Goal: Transaction & Acquisition: Register for event/course

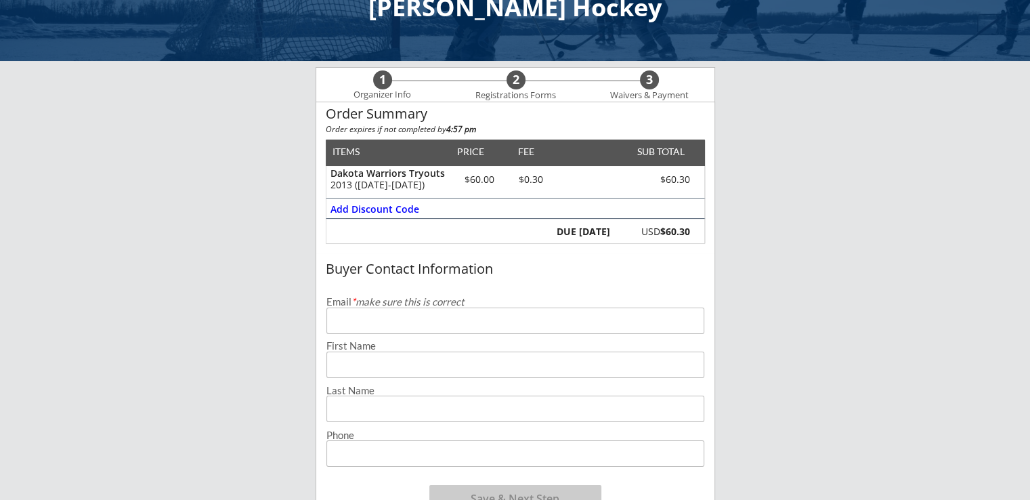
scroll to position [68, 0]
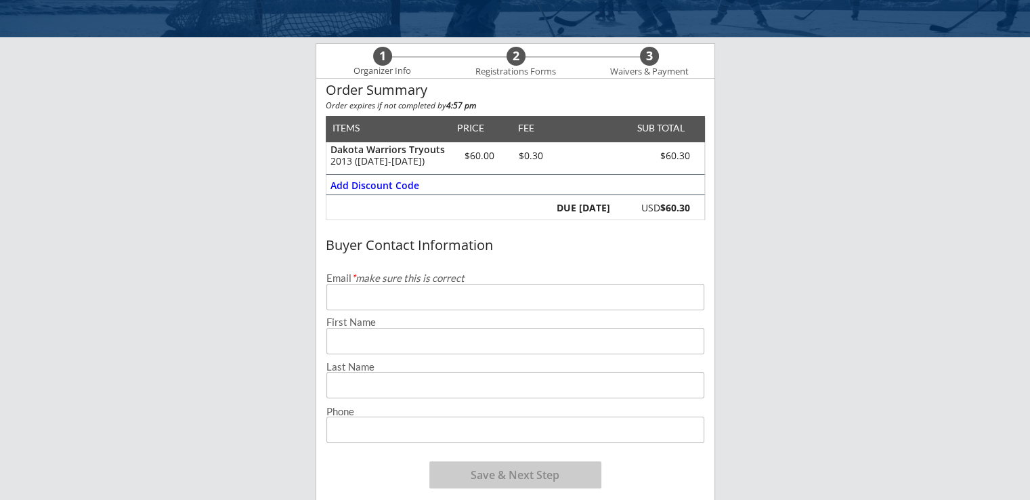
click at [385, 305] on input "email" at bounding box center [515, 297] width 378 height 26
type input "[EMAIL_ADDRESS][DOMAIN_NAME]"
click at [379, 339] on input "input" at bounding box center [515, 341] width 378 height 26
type input "[PERSON_NAME]"
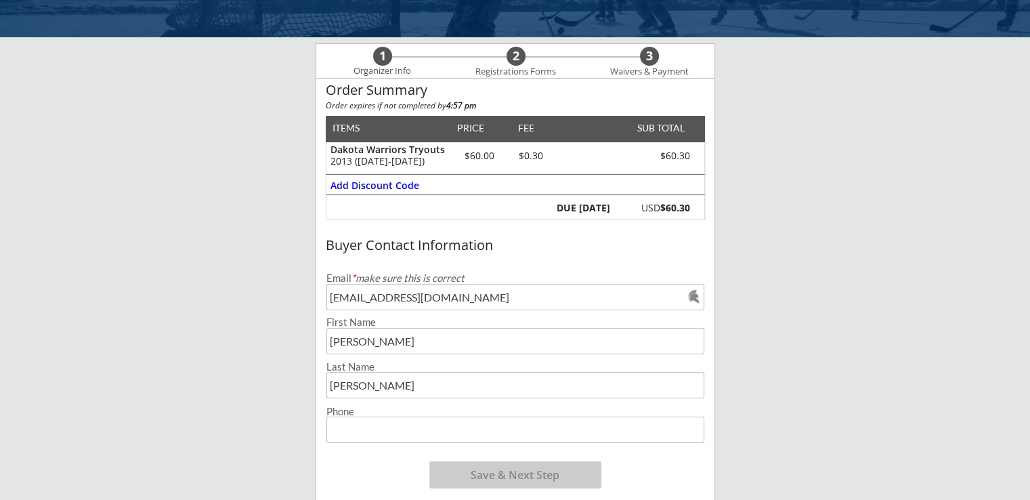
type input "[PERSON_NAME]"
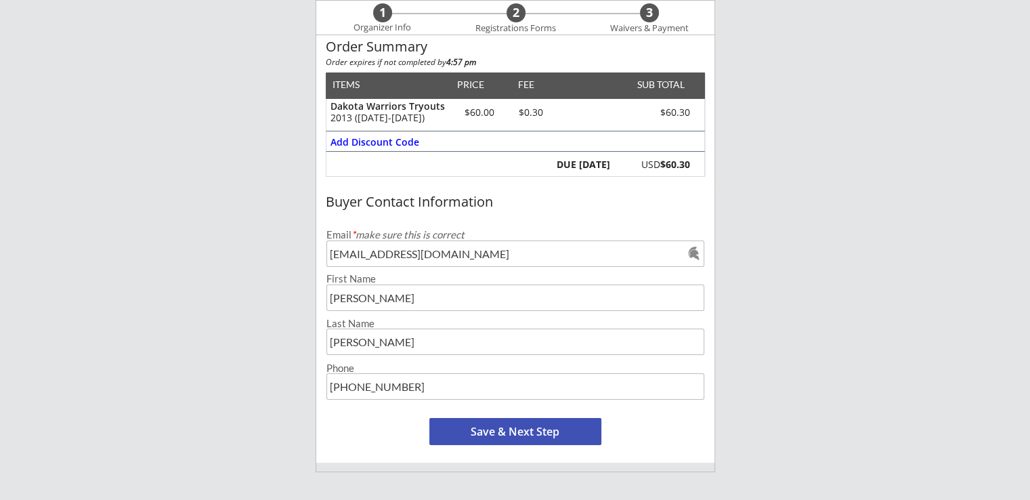
scroll to position [135, 0]
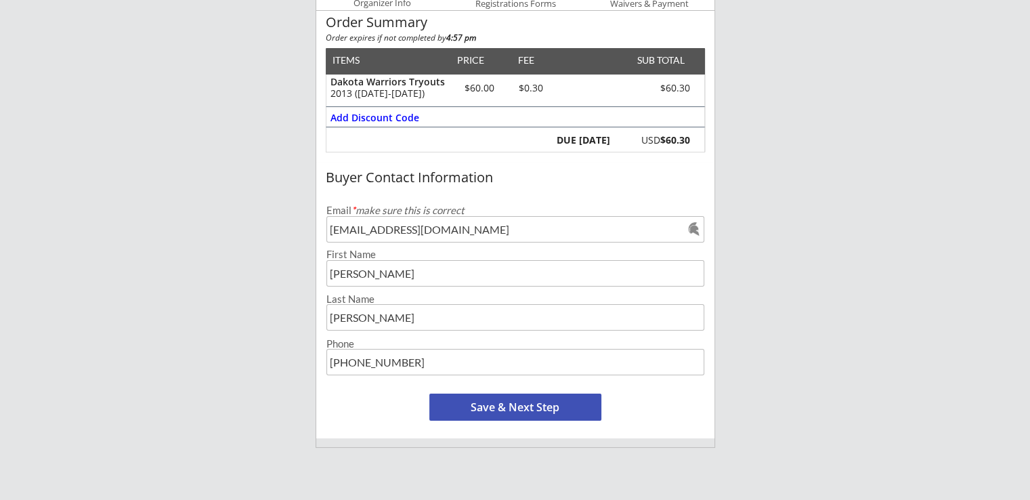
type input "[PHONE_NUMBER]"
click at [492, 399] on button "Save & Next Step" at bounding box center [515, 406] width 172 height 27
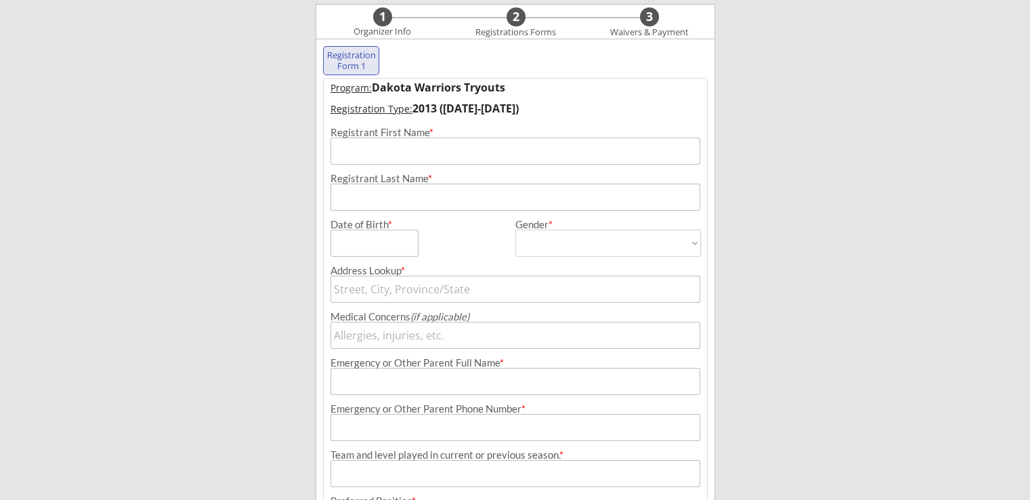
scroll to position [98, 0]
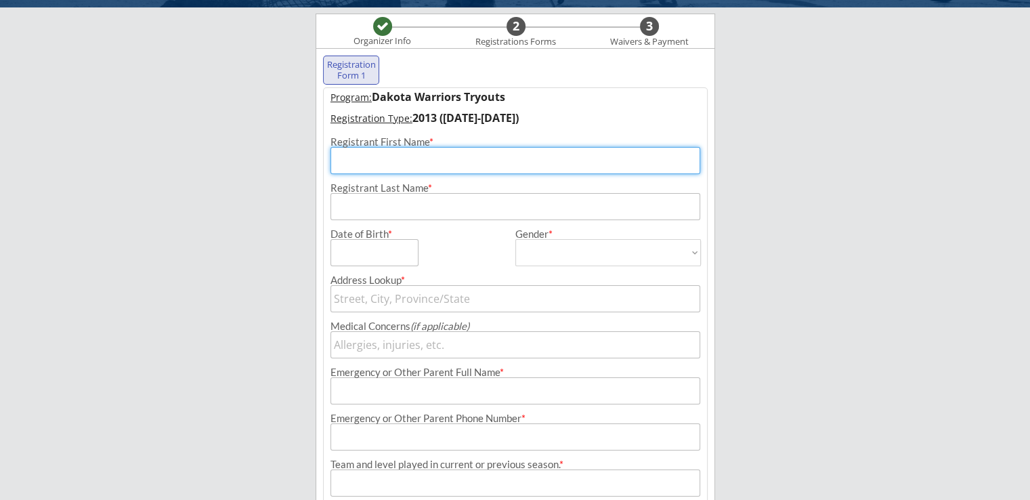
click at [402, 171] on input "input" at bounding box center [515, 160] width 370 height 27
type input "Deklan"
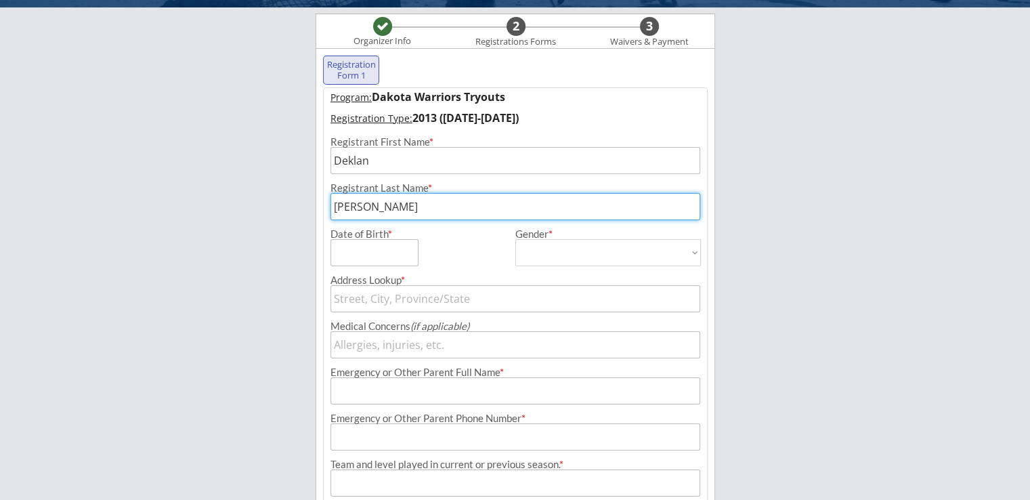
type input "[PERSON_NAME]"
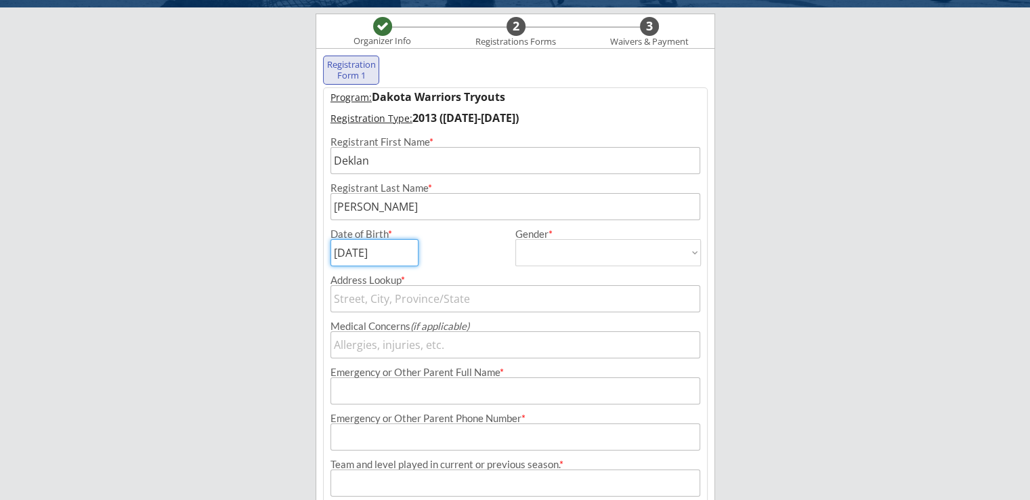
click at [360, 257] on input "input" at bounding box center [374, 252] width 88 height 27
click at [398, 251] on input "input" at bounding box center [374, 252] width 88 height 27
type input "[DATE]"
click at [580, 256] on select "[DEMOGRAPHIC_DATA] [DEMOGRAPHIC_DATA]" at bounding box center [608, 252] width 186 height 27
select select ""[DEMOGRAPHIC_DATA]""
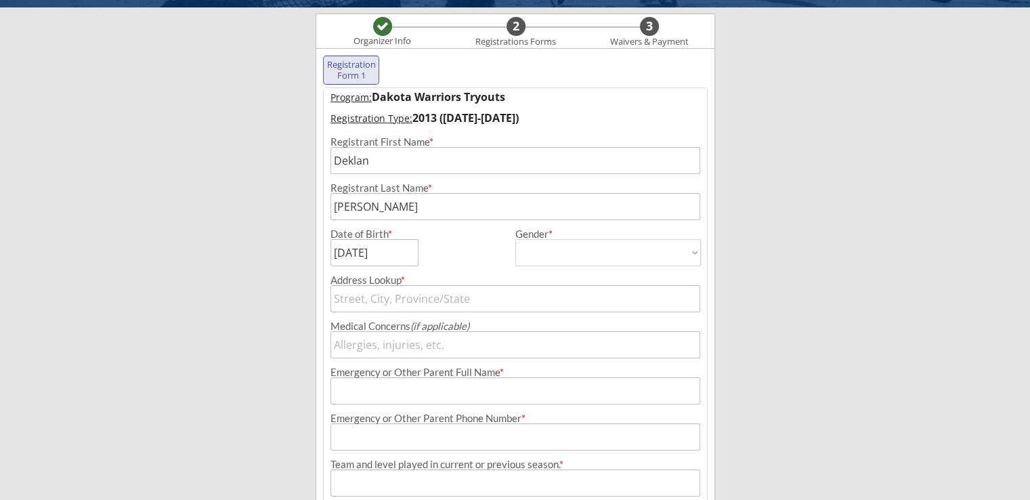
click at [515, 239] on select "[DEMOGRAPHIC_DATA] [DEMOGRAPHIC_DATA]" at bounding box center [608, 252] width 186 height 27
type input "[DEMOGRAPHIC_DATA]"
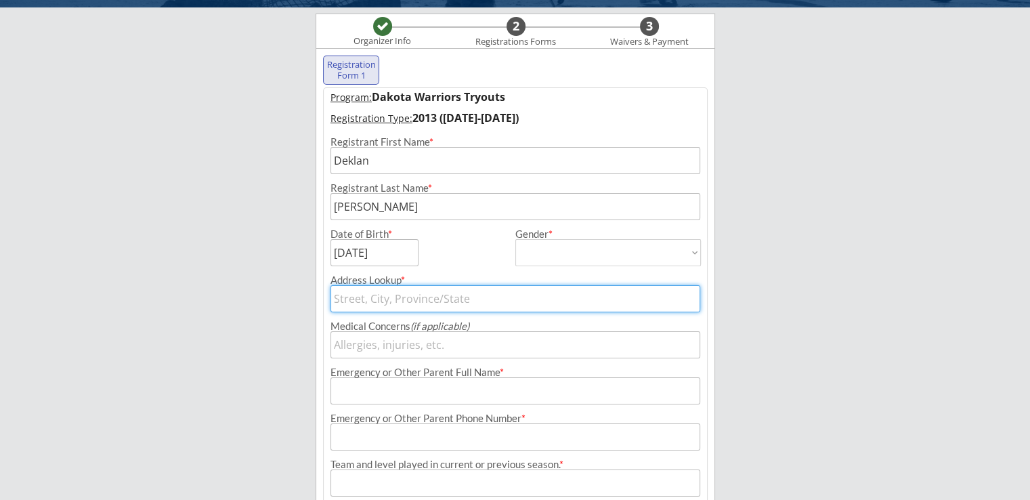
click at [426, 299] on input "text" at bounding box center [515, 298] width 370 height 27
type input "[STREET_ADDRESS][PERSON_NAME]"
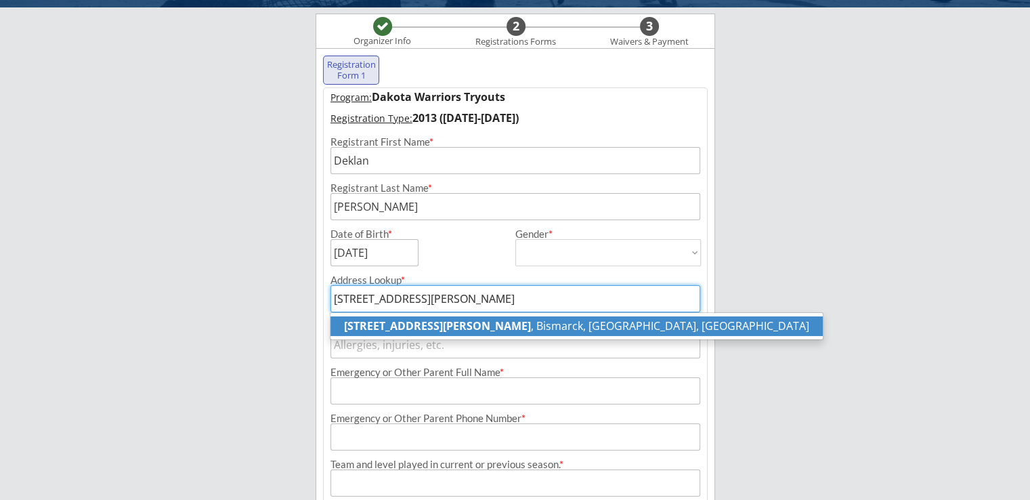
click at [432, 325] on strong "[STREET_ADDRESS][PERSON_NAME]" at bounding box center [437, 325] width 187 height 15
type input "[STREET_ADDRESS][PERSON_NAME]"
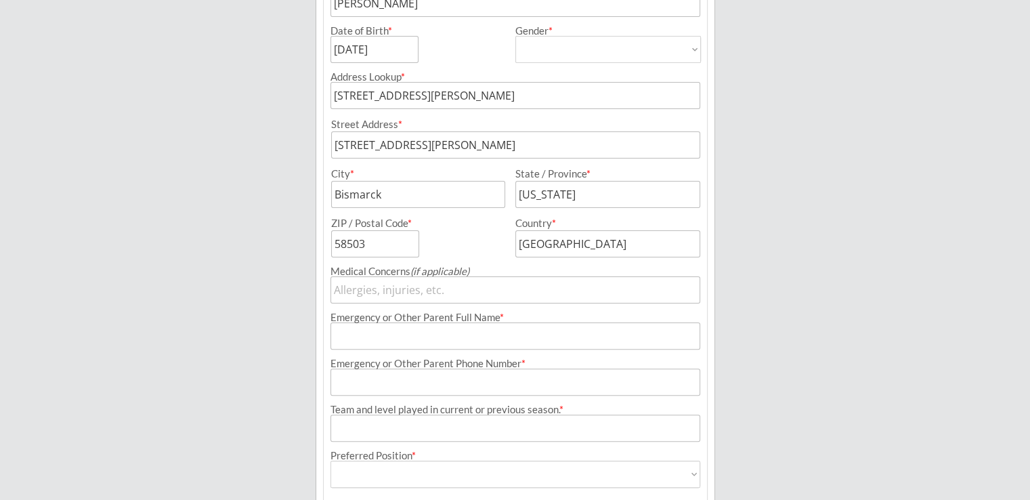
scroll to position [368, 0]
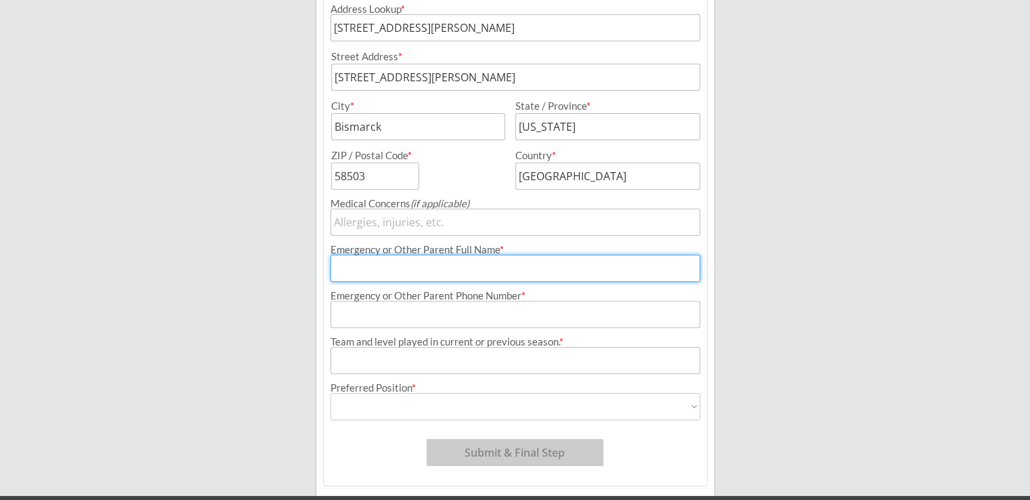
click at [427, 267] on input "input" at bounding box center [515, 268] width 370 height 27
type input "[PERSON_NAME]"
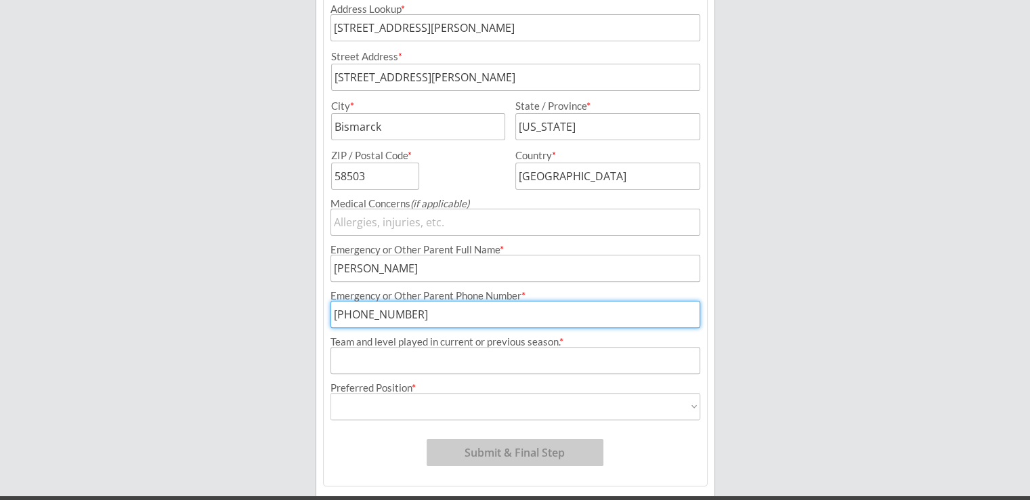
type input "[PHONE_NUMBER]"
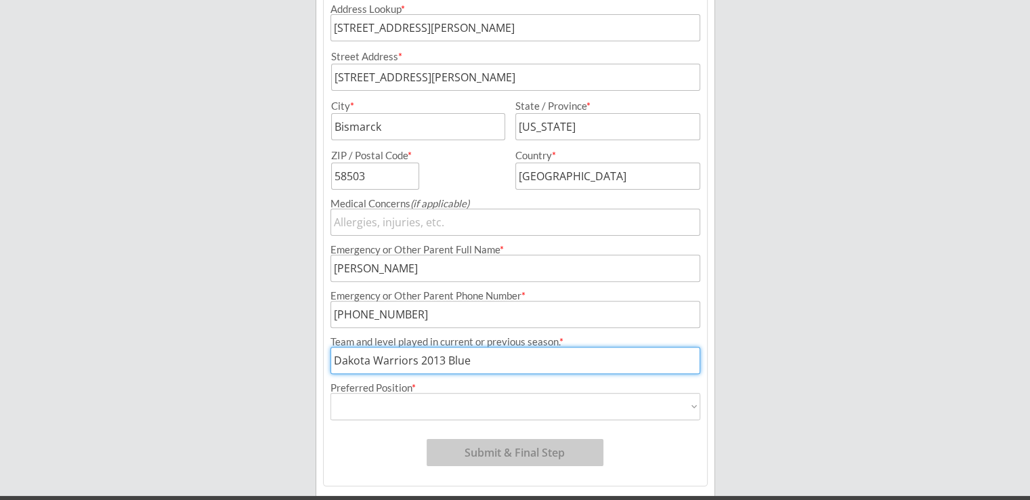
type input "Dakota Warriors 2013 Blue"
click at [477, 405] on select "Forward Defense Goalie" at bounding box center [515, 406] width 370 height 27
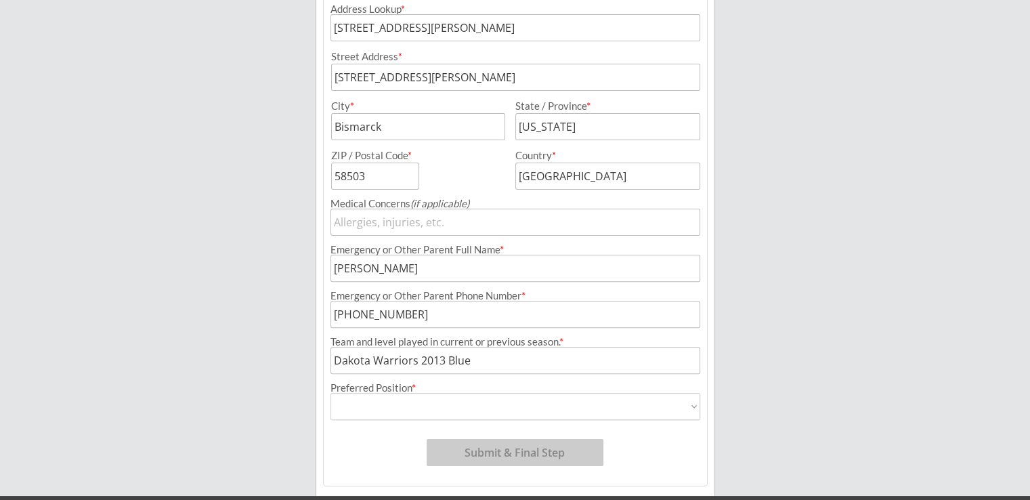
select select ""Forward ""
click at [330, 393] on select "Forward Defense Goalie" at bounding box center [515, 406] width 370 height 27
type input "Forward"
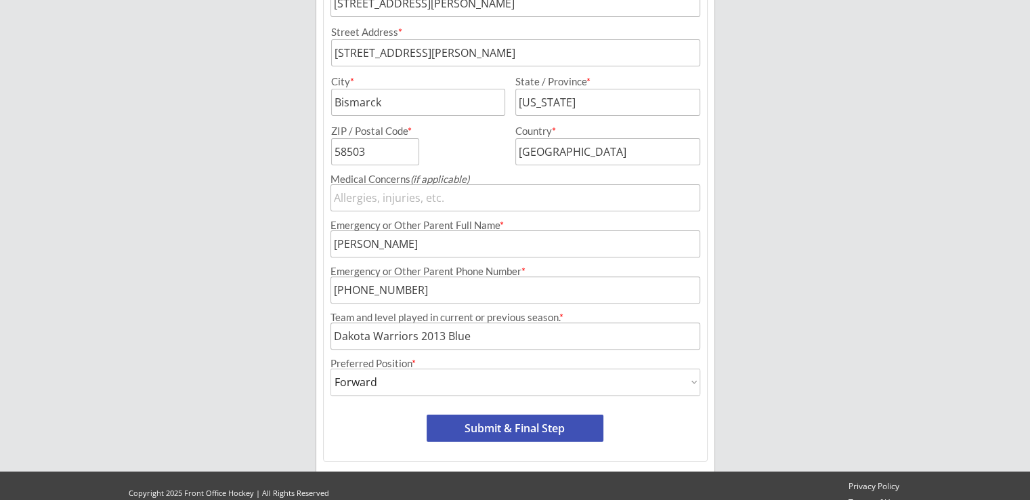
scroll to position [410, 0]
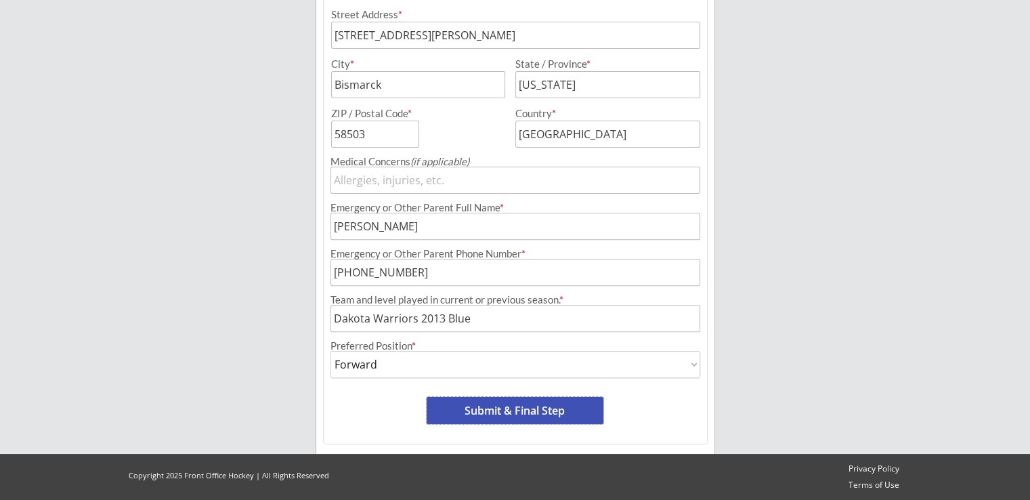
click at [479, 410] on button "Submit & Final Step" at bounding box center [515, 410] width 177 height 27
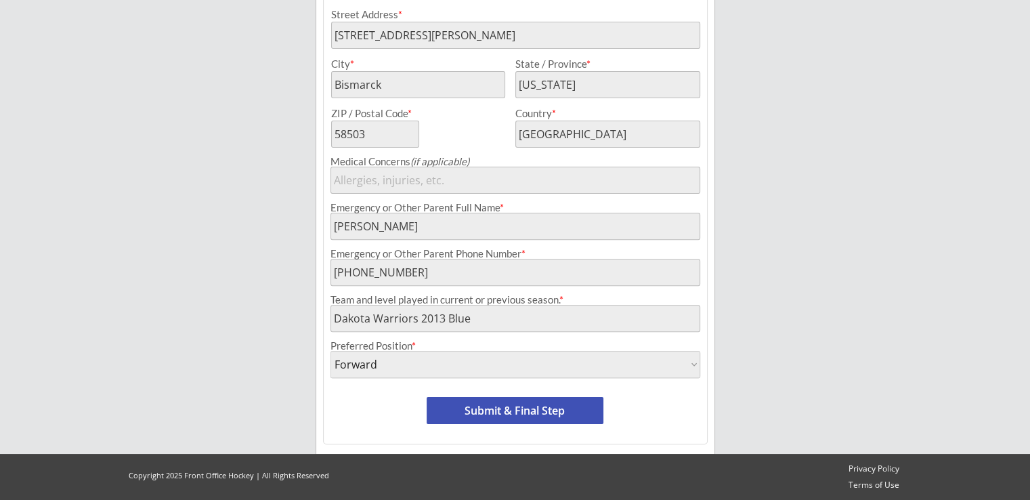
click at [505, 402] on button "Submit & Final Step" at bounding box center [515, 410] width 177 height 27
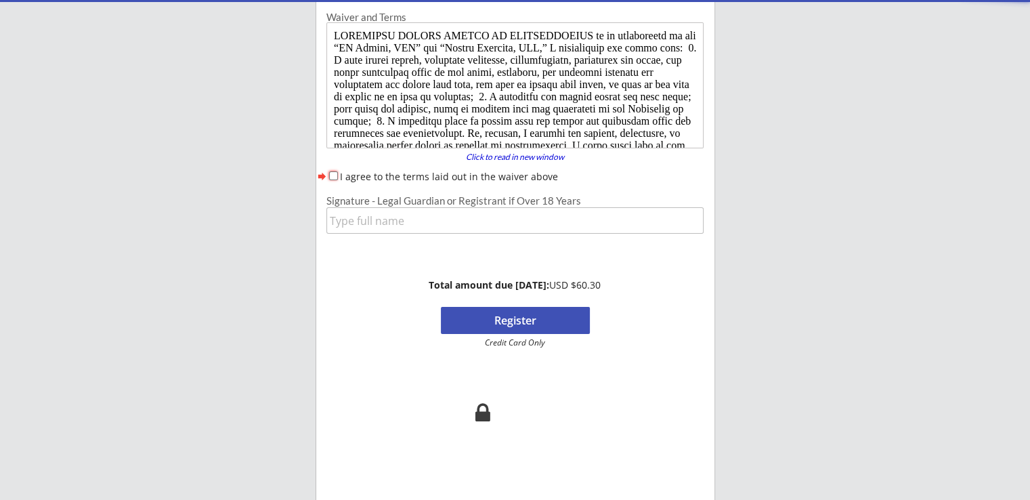
scroll to position [111, 0]
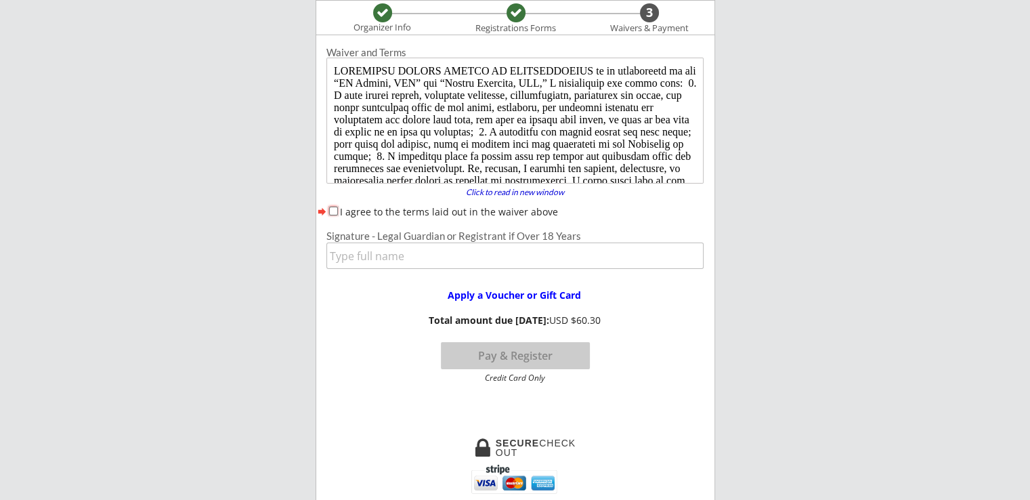
click at [332, 210] on input "I agree to the terms laid out in the waiver above" at bounding box center [333, 211] width 9 height 9
checkbox input "true"
click at [362, 260] on input "input" at bounding box center [514, 255] width 377 height 26
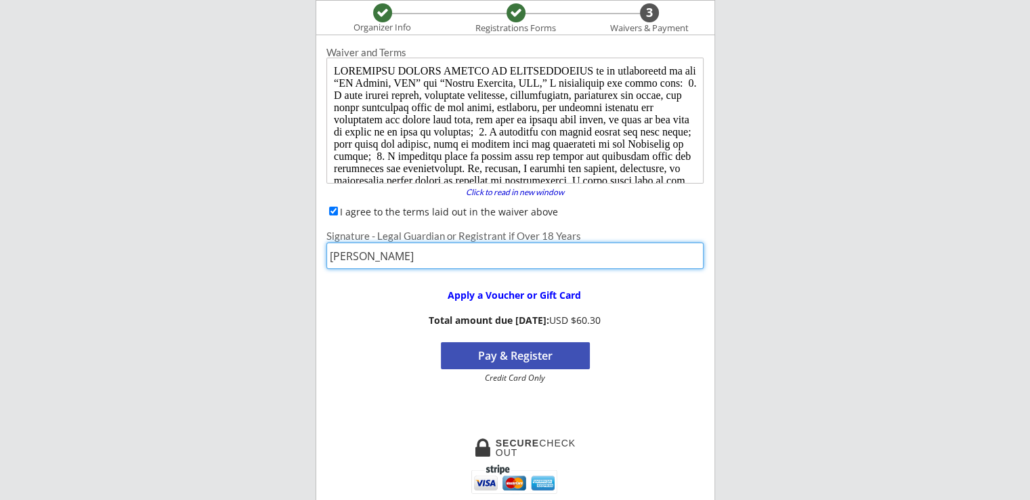
type input "[PERSON_NAME]"
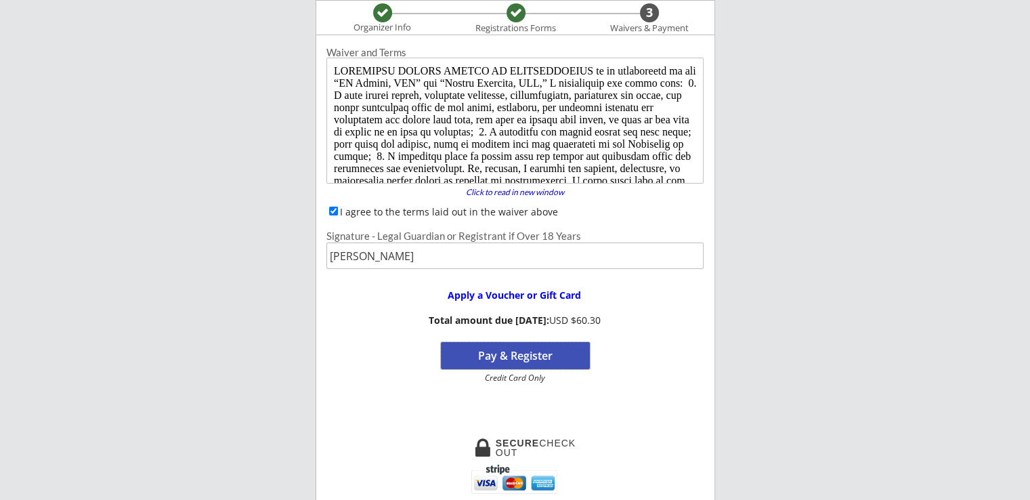
click at [485, 356] on button "Pay & Register" at bounding box center [515, 355] width 149 height 27
